Goal: Find specific page/section: Find specific page/section

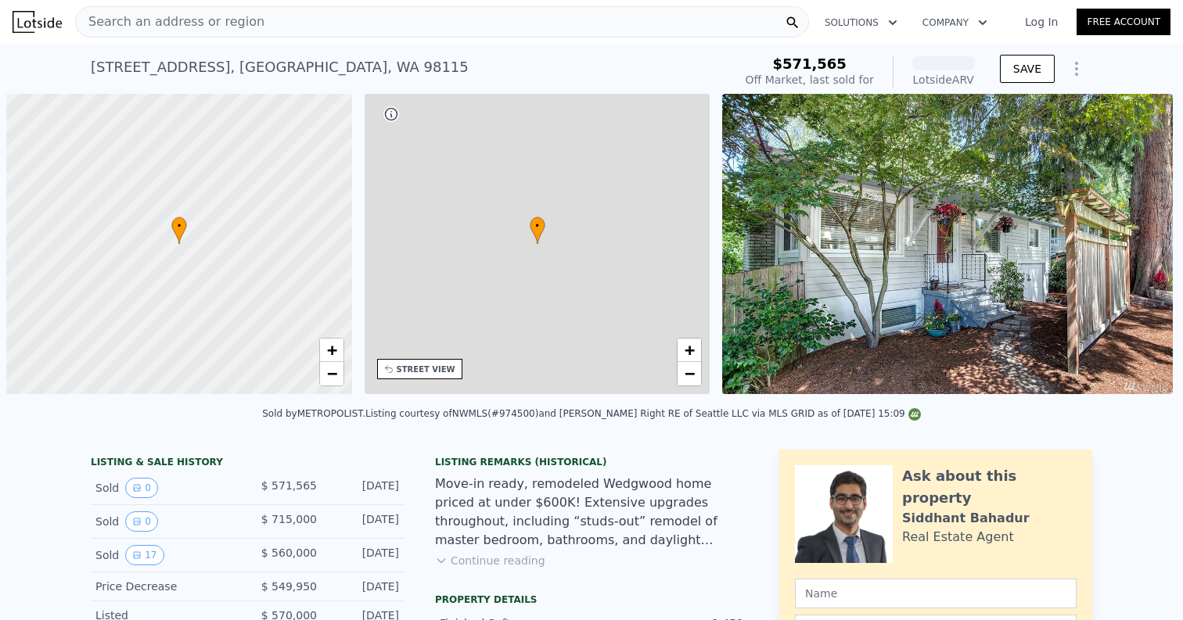
scroll to position [0, 6]
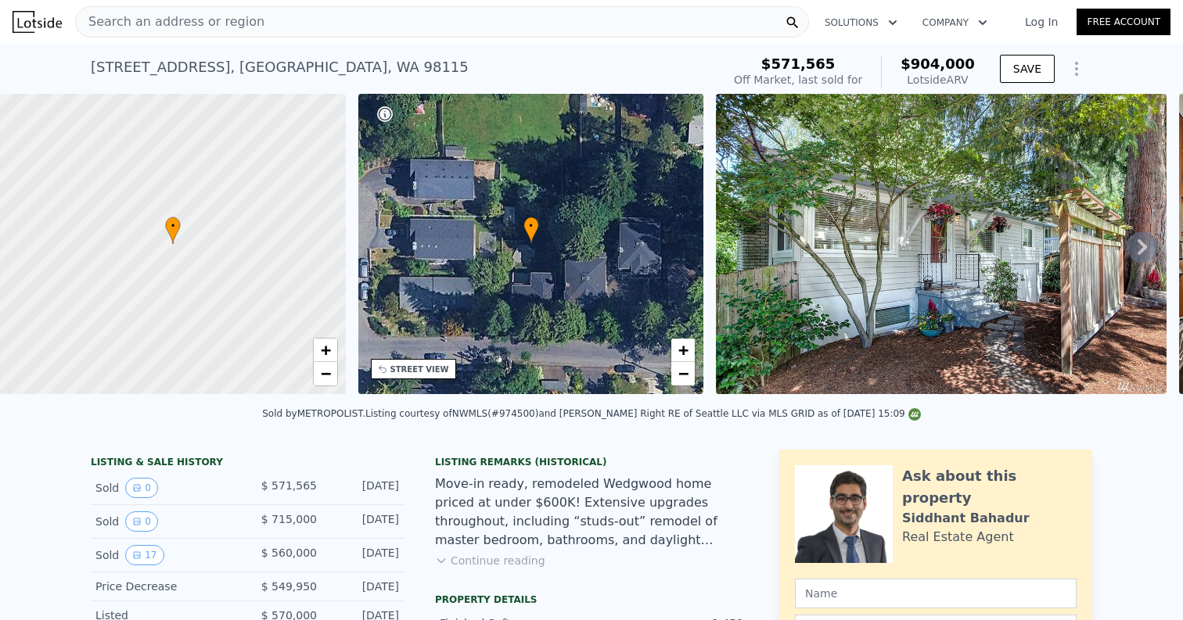
click at [285, 26] on div "Search an address or region" at bounding box center [442, 21] width 734 height 31
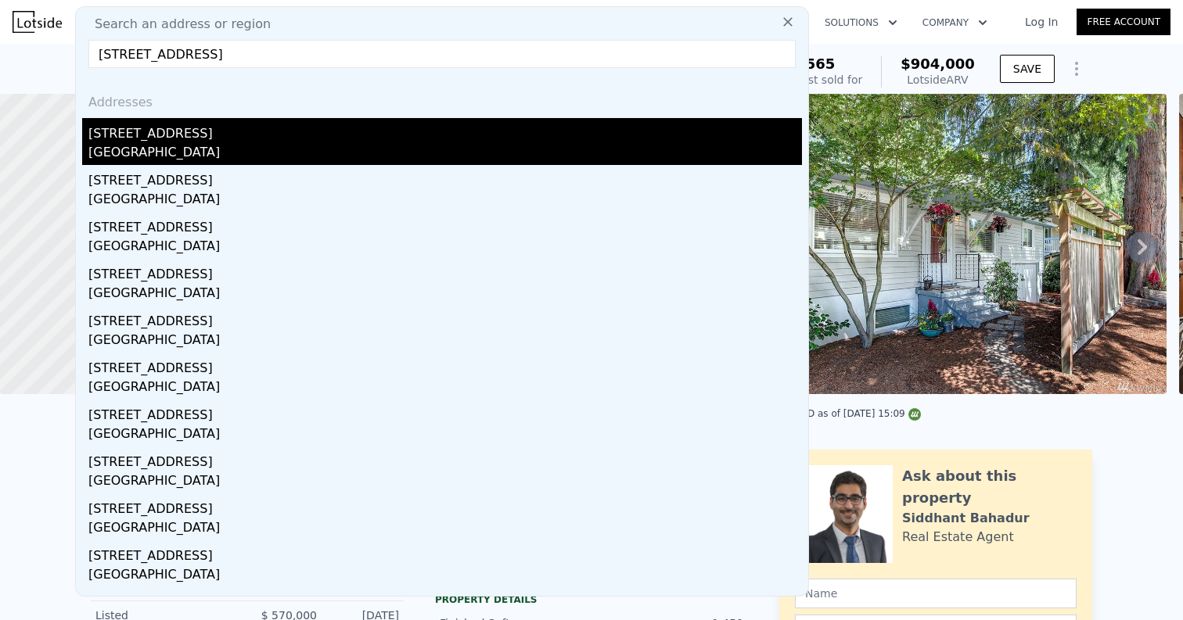
type input "[STREET_ADDRESS]"
click at [234, 131] on div "[STREET_ADDRESS]" at bounding box center [444, 130] width 713 height 25
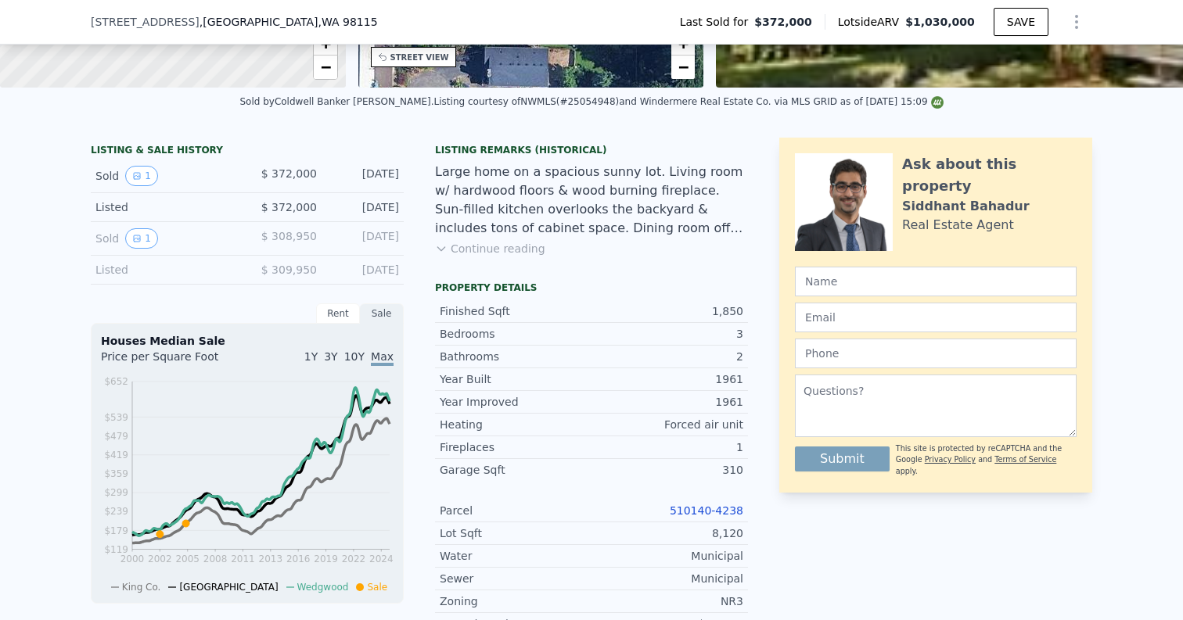
scroll to position [337, 0]
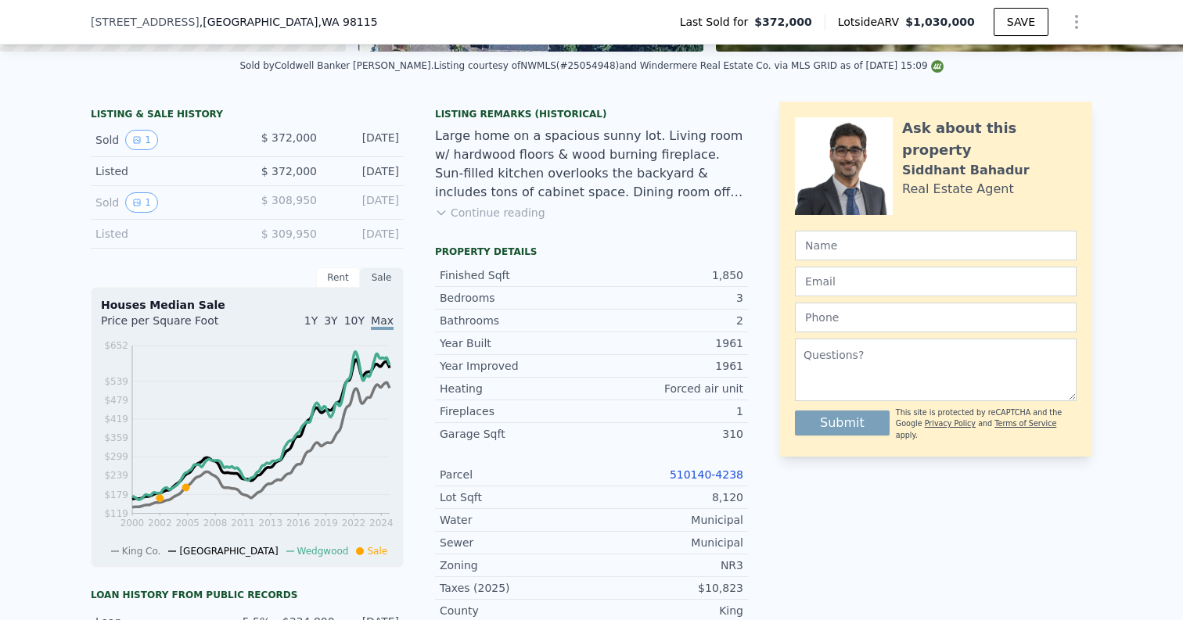
click at [691, 473] on link "510140-4238" at bounding box center [707, 475] width 74 height 13
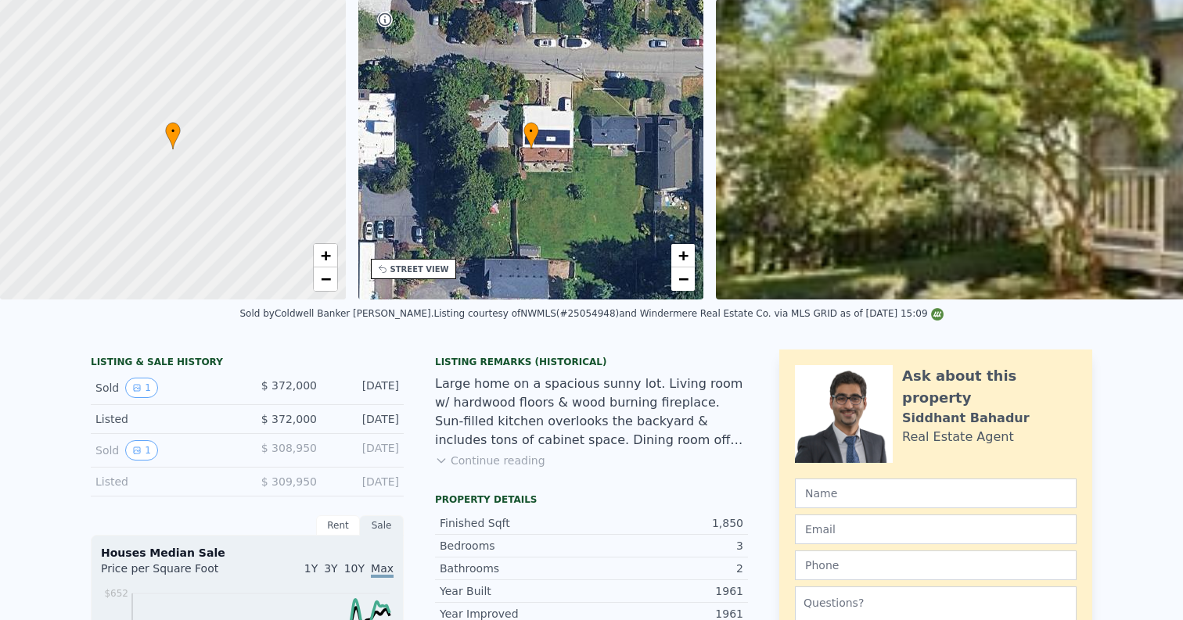
scroll to position [0, 0]
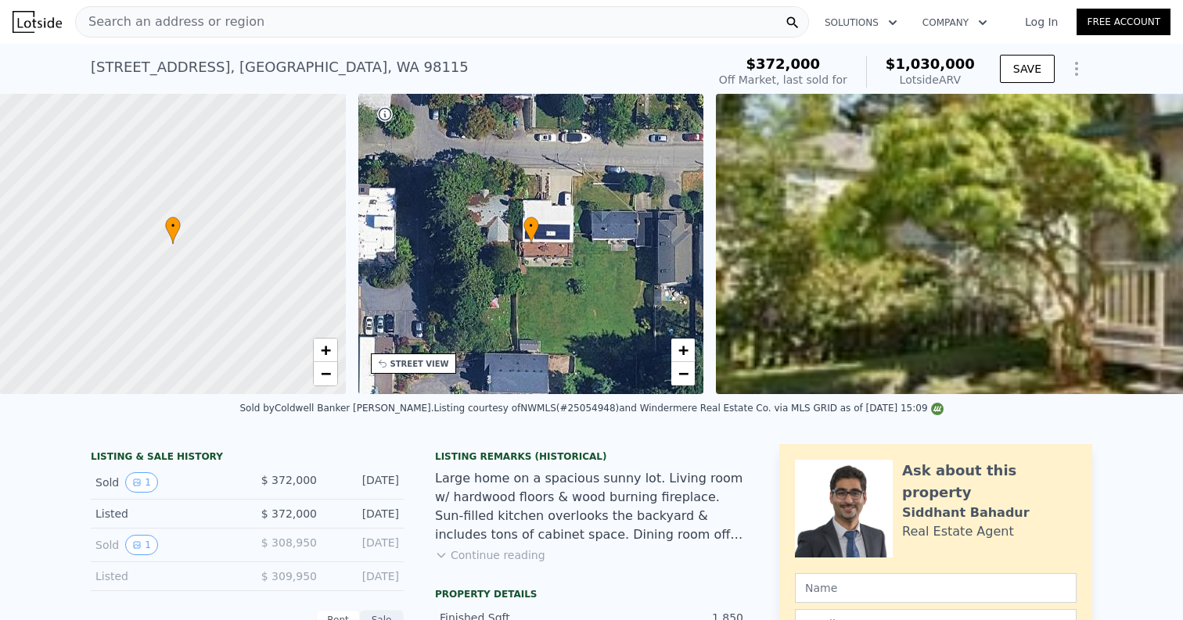
click at [279, 16] on div "Search an address or region" at bounding box center [442, 21] width 734 height 31
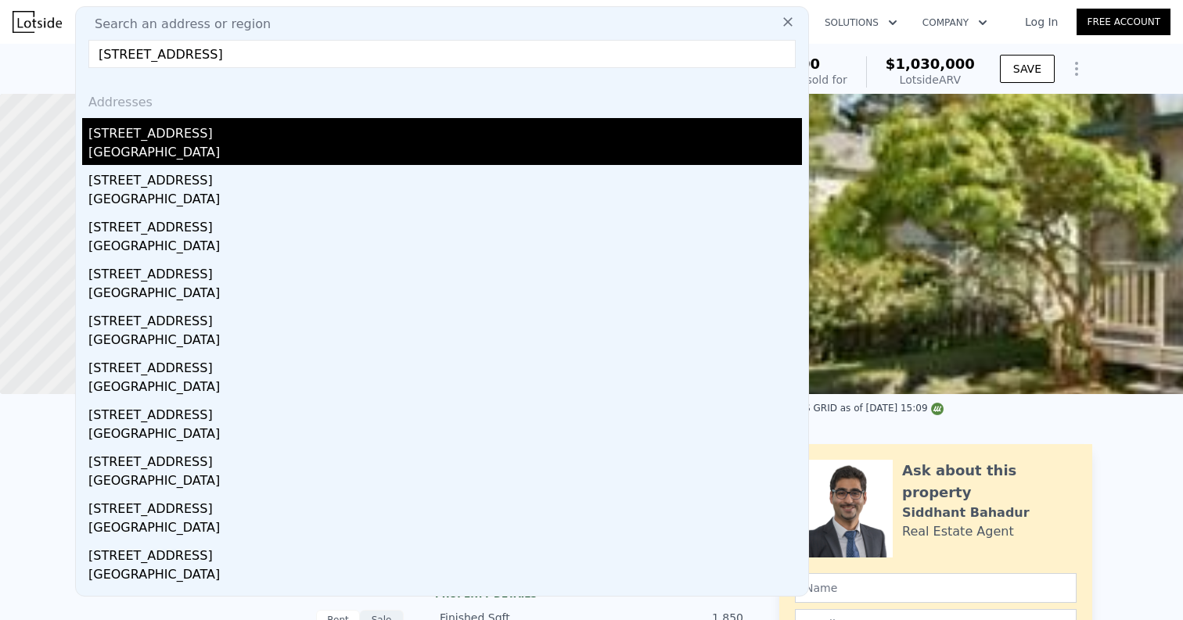
type input "[STREET_ADDRESS]"
click at [275, 142] on div "[STREET_ADDRESS]" at bounding box center [444, 130] width 713 height 25
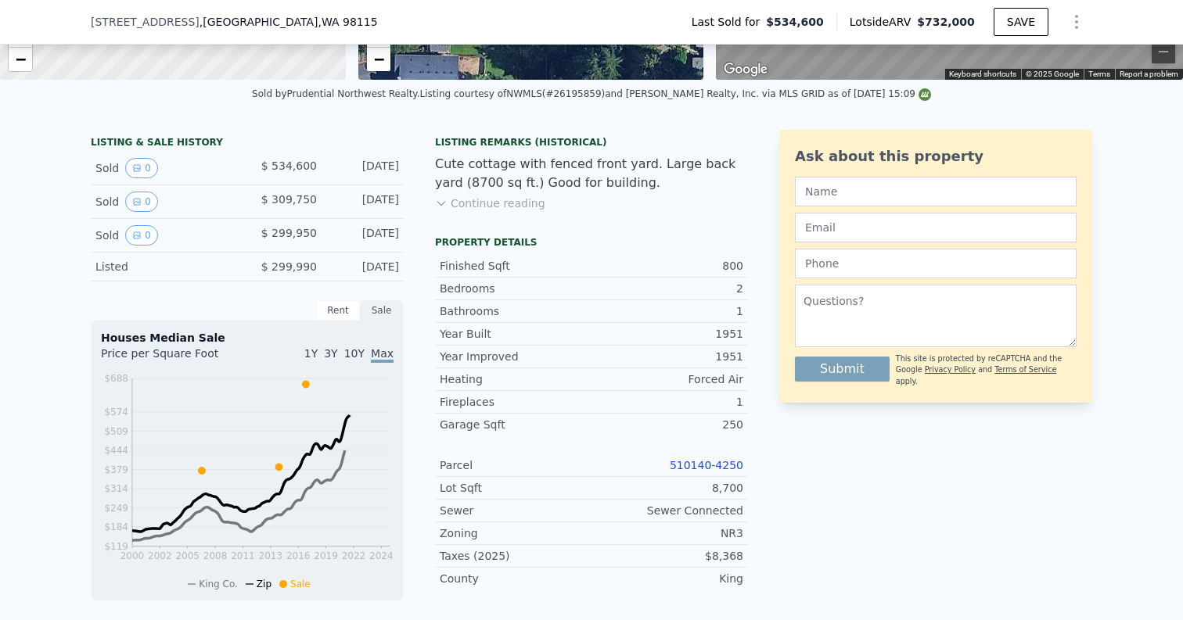
scroll to position [314, 0]
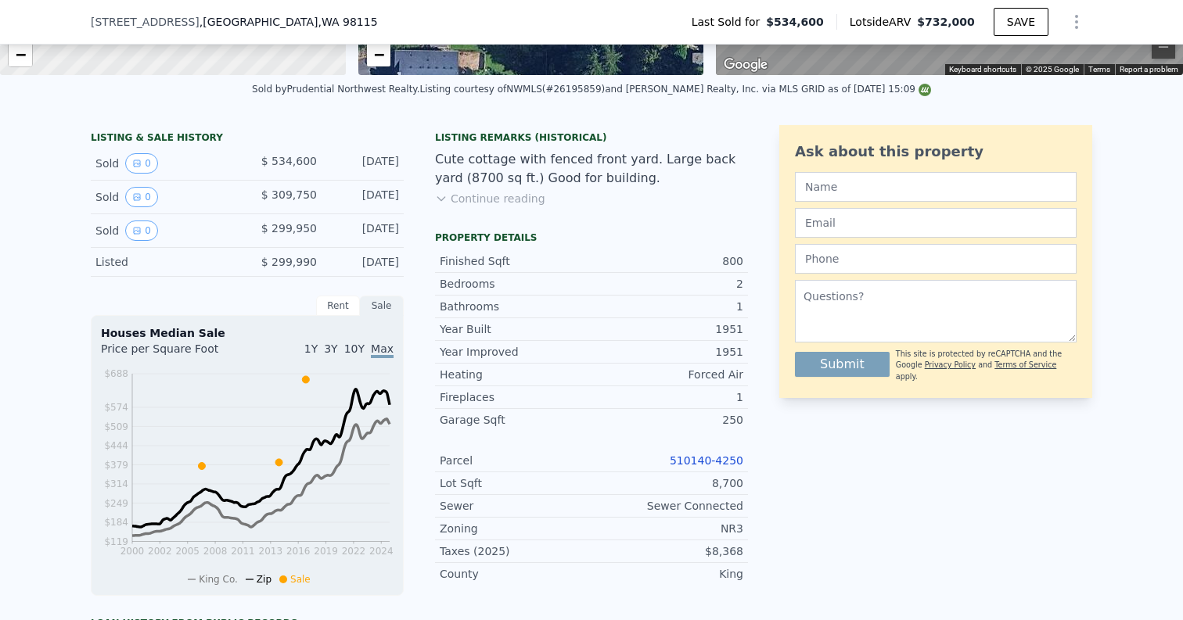
click at [684, 460] on link "510140-4250" at bounding box center [707, 460] width 74 height 13
